Goal: Task Accomplishment & Management: Use online tool/utility

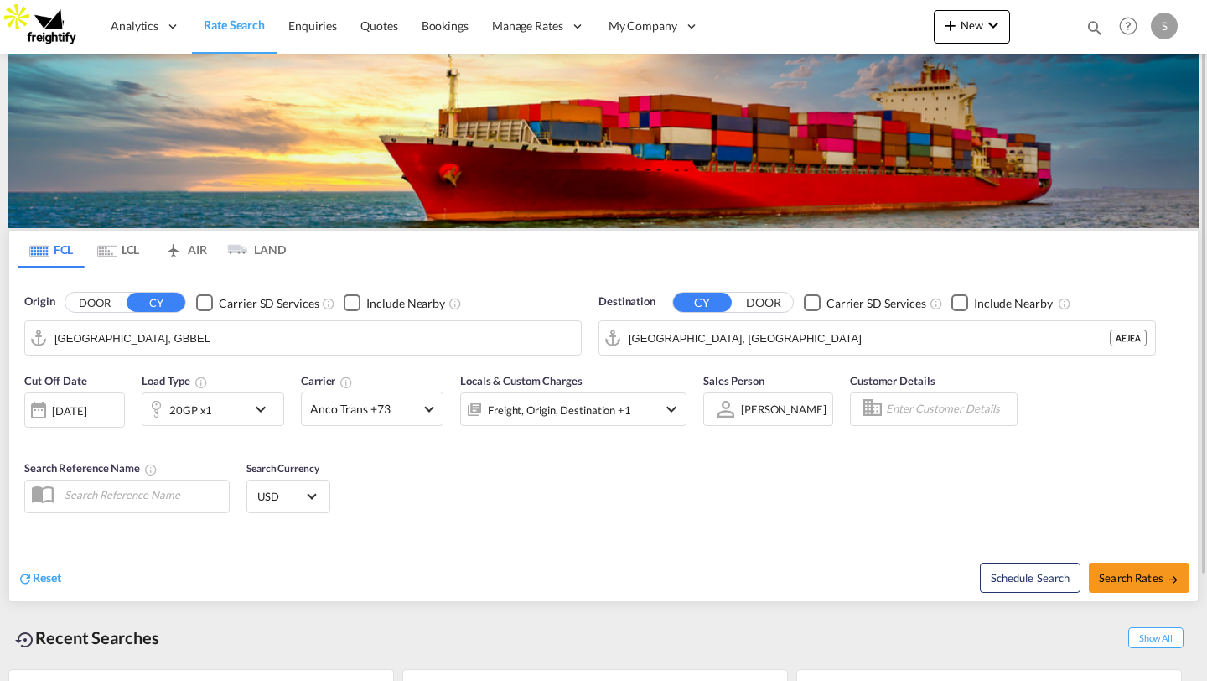
click at [116, 296] on button "DOOR" at bounding box center [94, 302] width 59 height 19
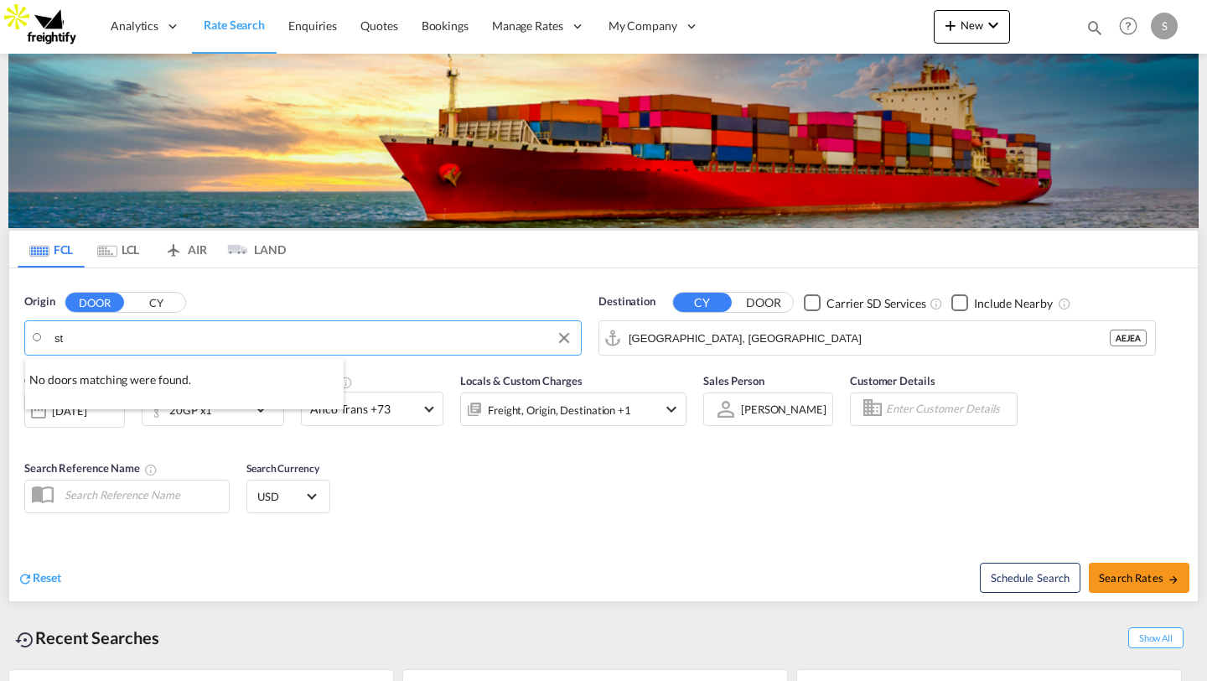
type input "s"
paste input "[GEOGRAPHIC_DATA]"
type input "E"
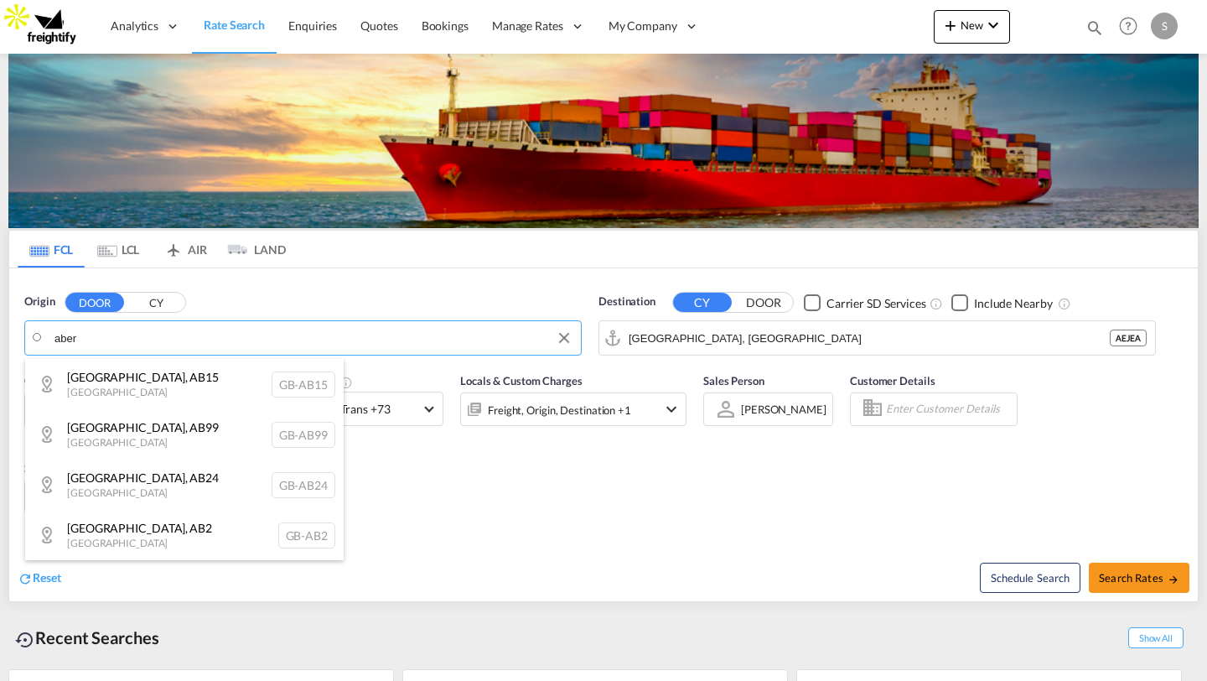
type input "aber"
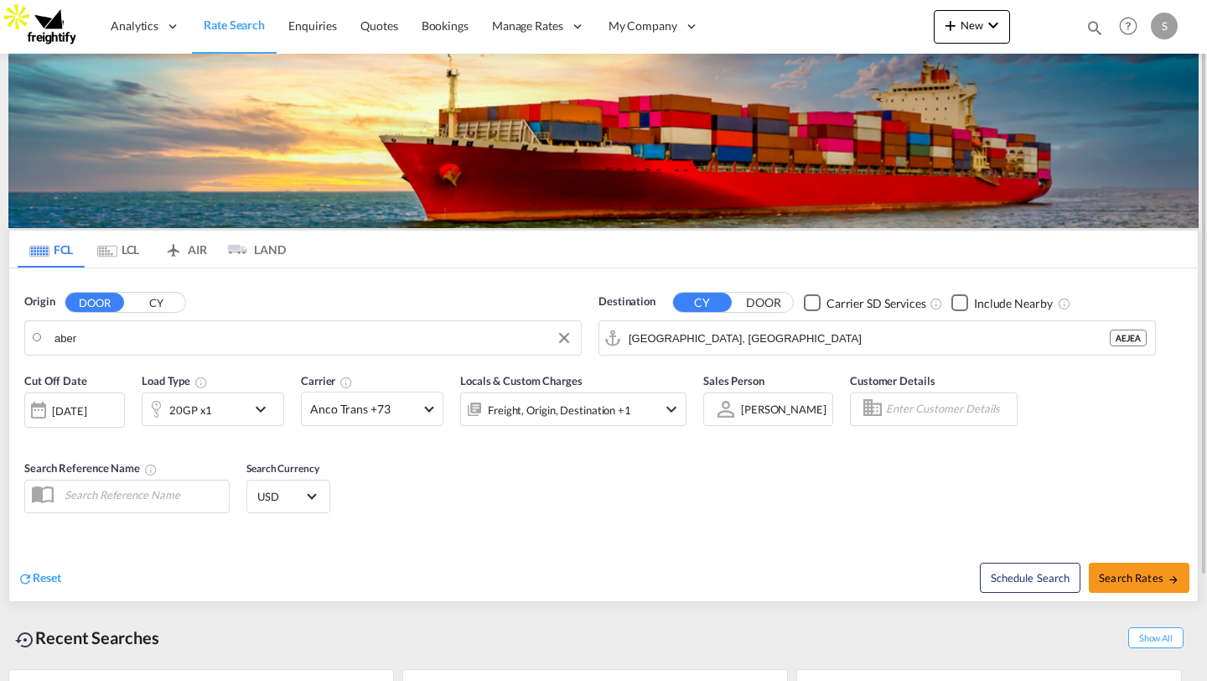
click at [310, 338] on body "Analytics Reports Dashboard Rate Search Enquiries Quotes Bookings" at bounding box center [603, 340] width 1207 height 681
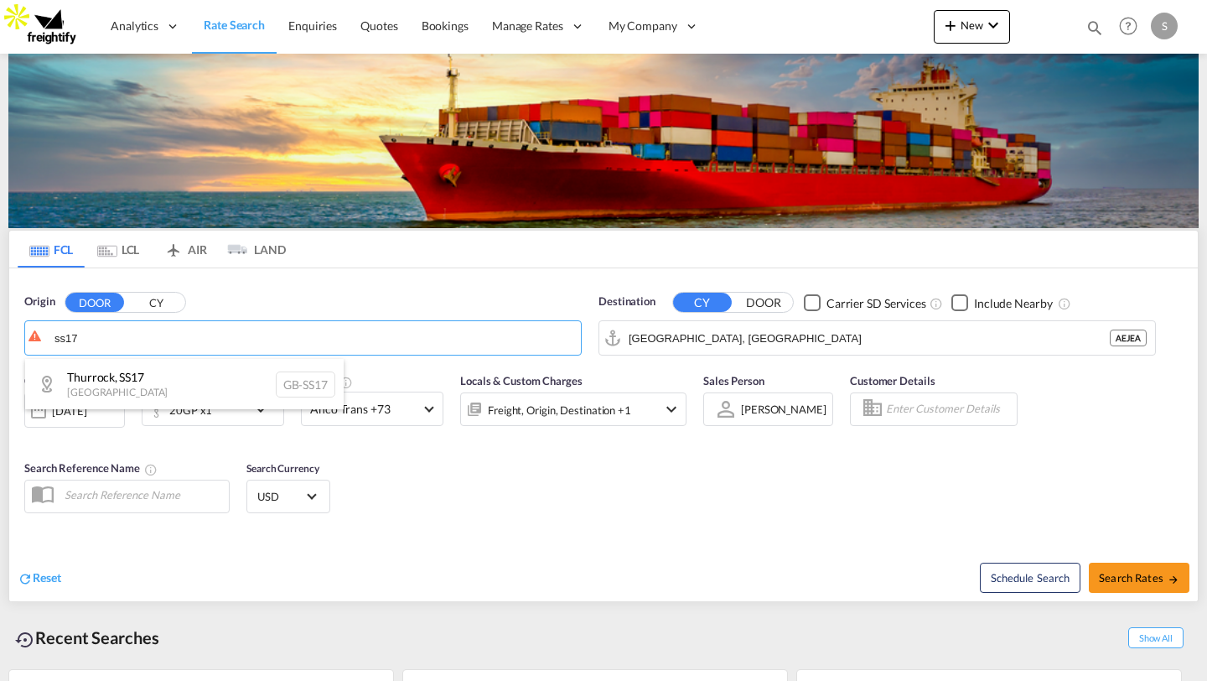
type input "ss17"
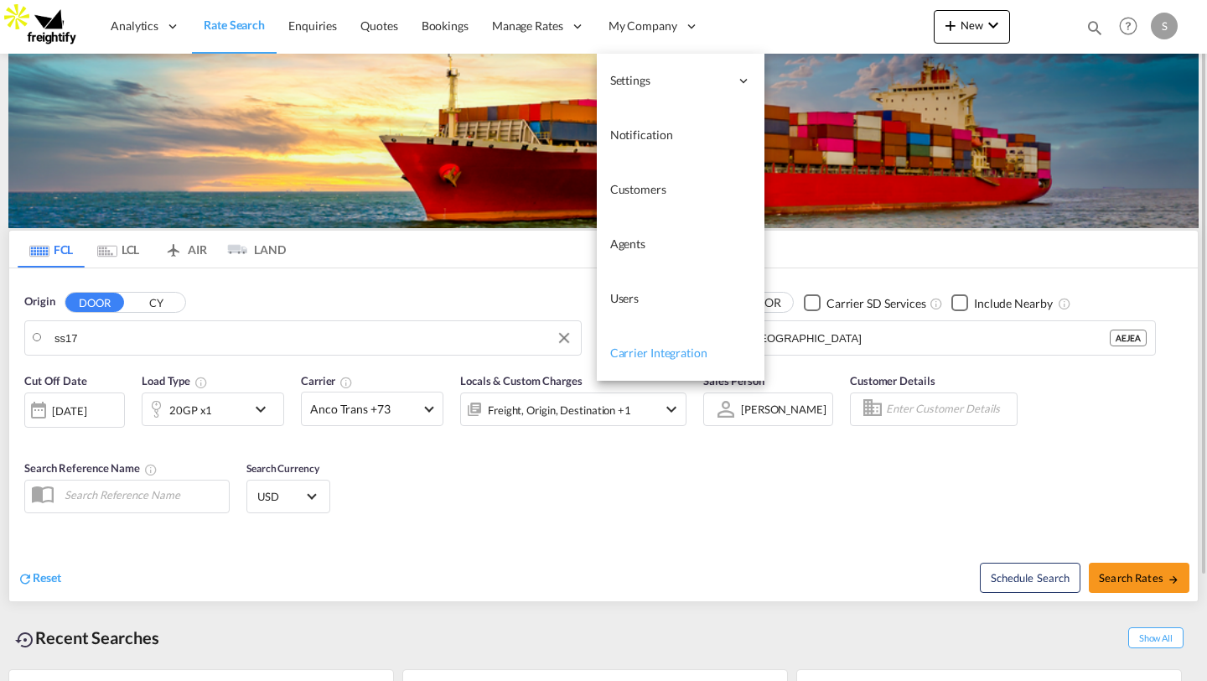
click at [630, 344] on link "Carrier Integration" at bounding box center [681, 353] width 168 height 54
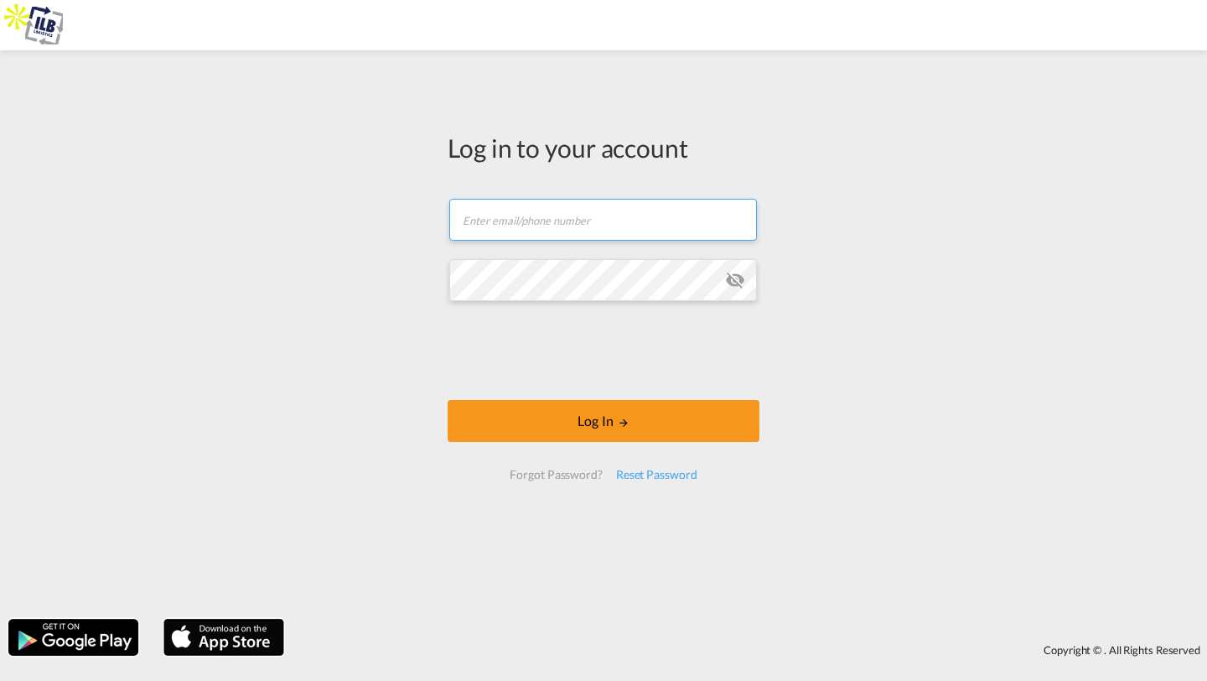
click at [544, 212] on input "text" at bounding box center [603, 220] width 308 height 42
paste input "ilbgroup.freightify.com"
type input "ilbgroup.freightify.com"
type input "kirk.aranha@freightfy.com"
click at [738, 283] on md-icon "icon-eye-off" at bounding box center [735, 280] width 20 height 20
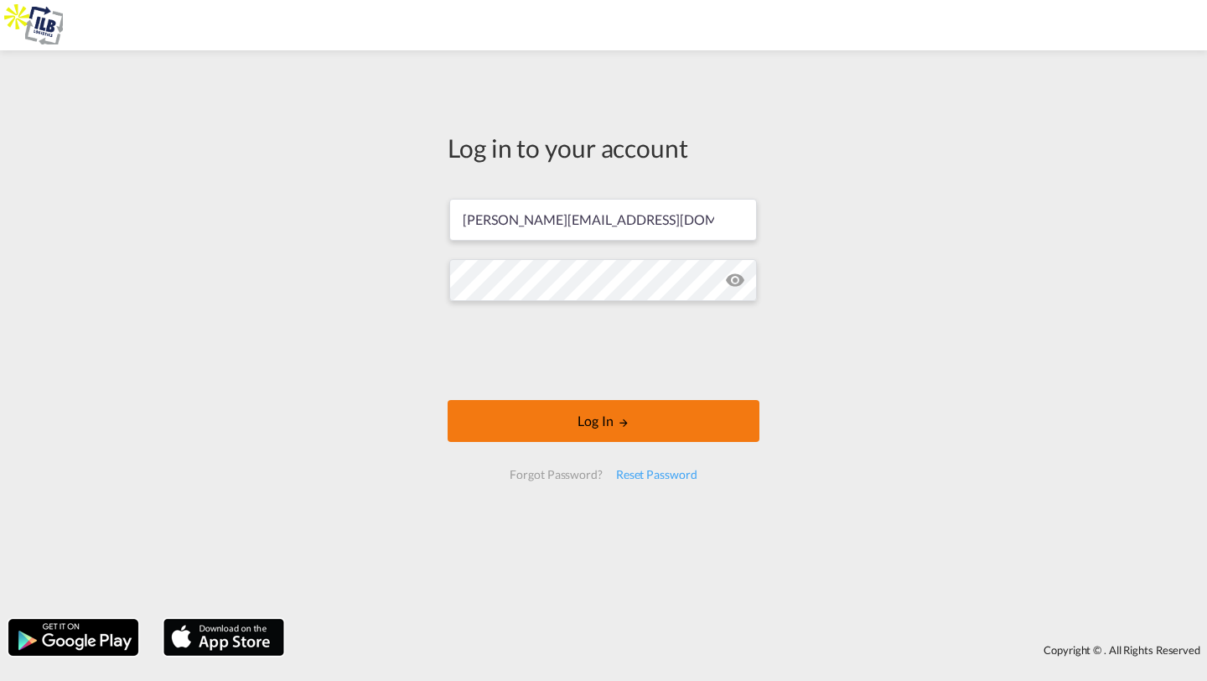
click at [539, 428] on button "Log In" at bounding box center [604, 421] width 312 height 42
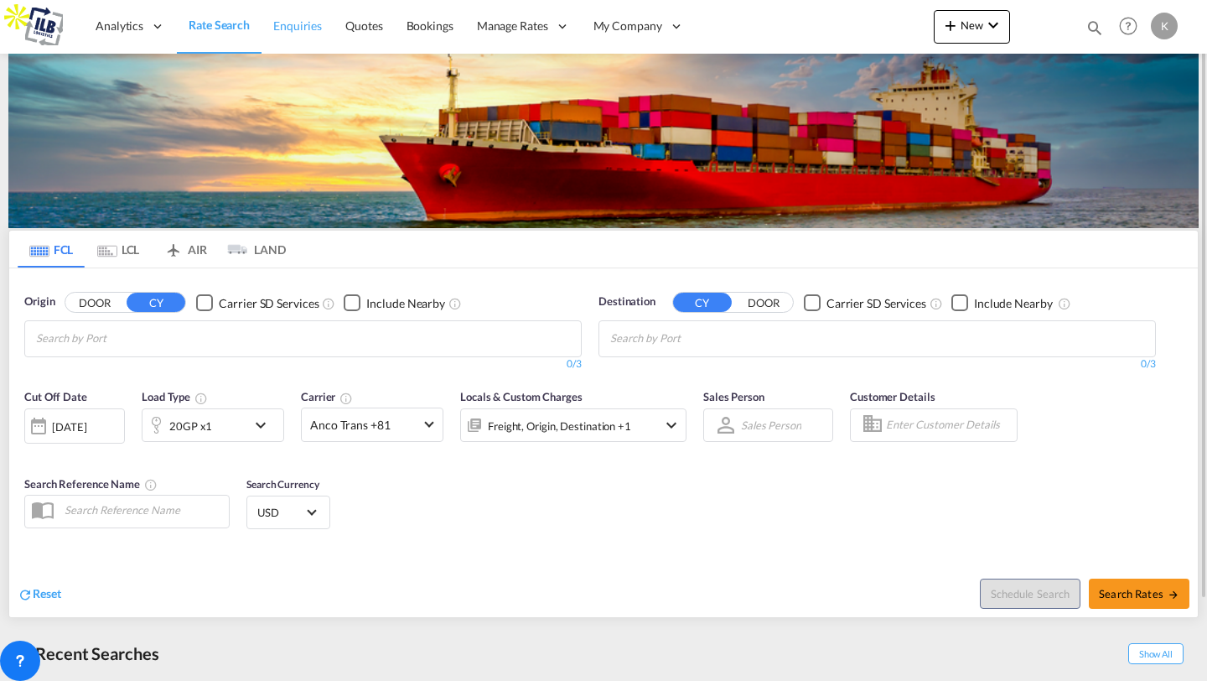
click at [294, 19] on span "Enquiries" at bounding box center [297, 25] width 49 height 14
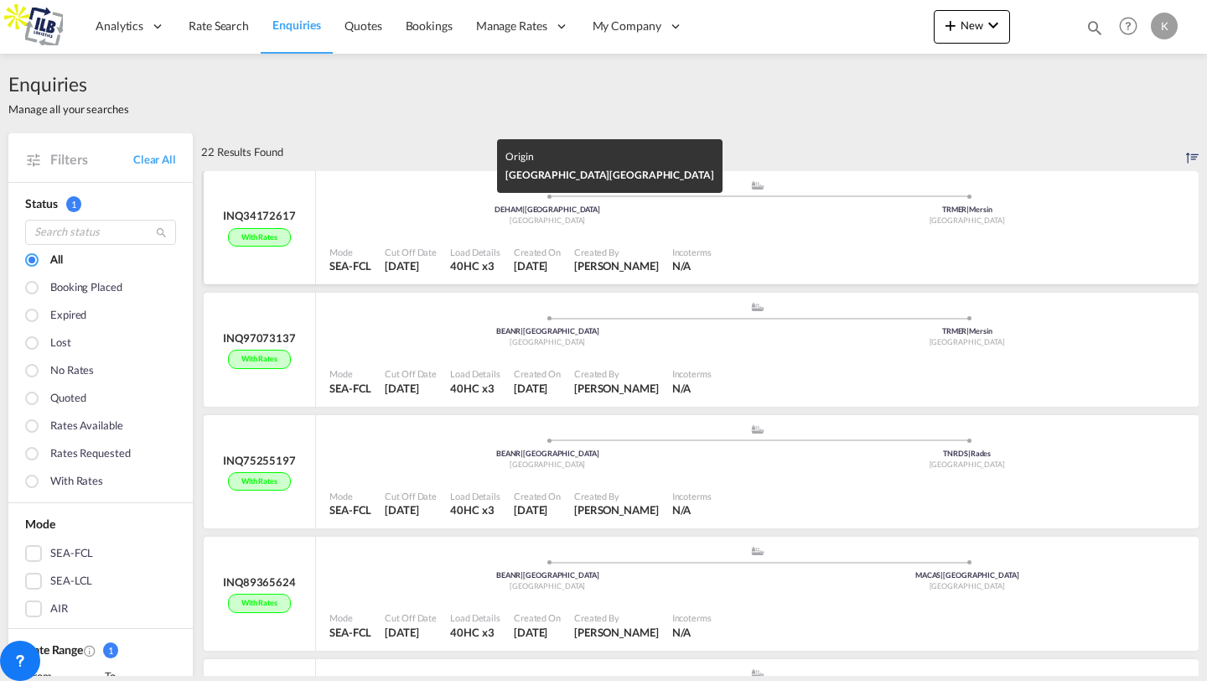
click at [438, 223] on div "Germany" at bounding box center [548, 220] width 420 height 11
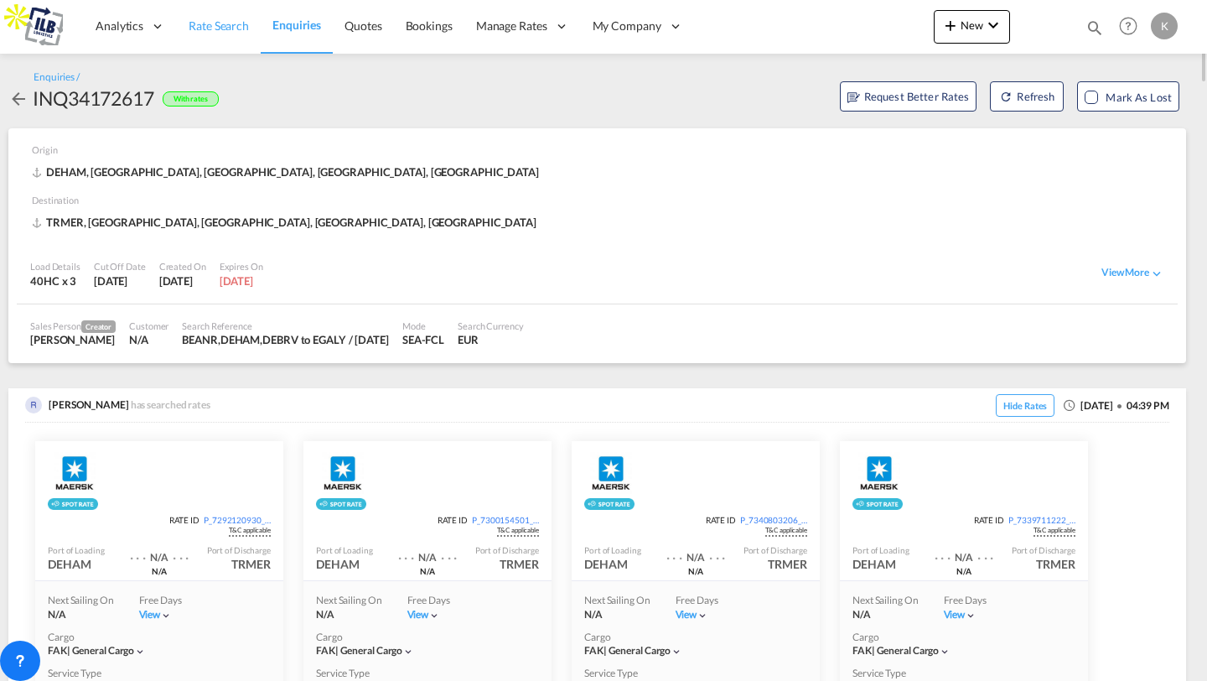
click at [231, 29] on span "Rate Search" at bounding box center [219, 25] width 60 height 14
